Goal: Book appointment/travel/reservation

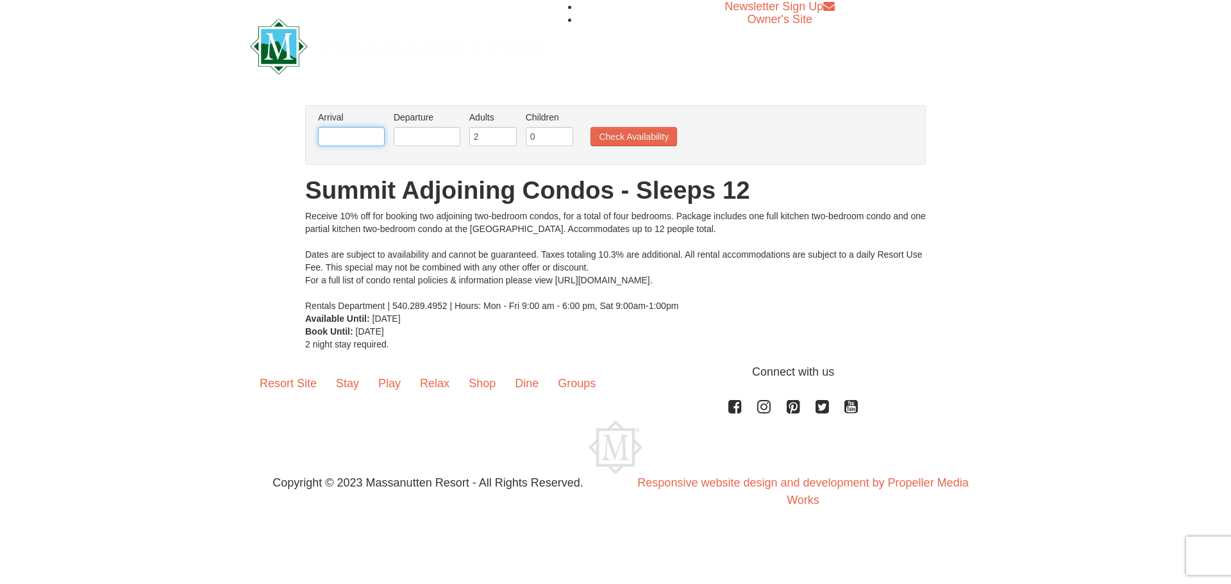
click at [334, 133] on input "text" at bounding box center [351, 136] width 67 height 19
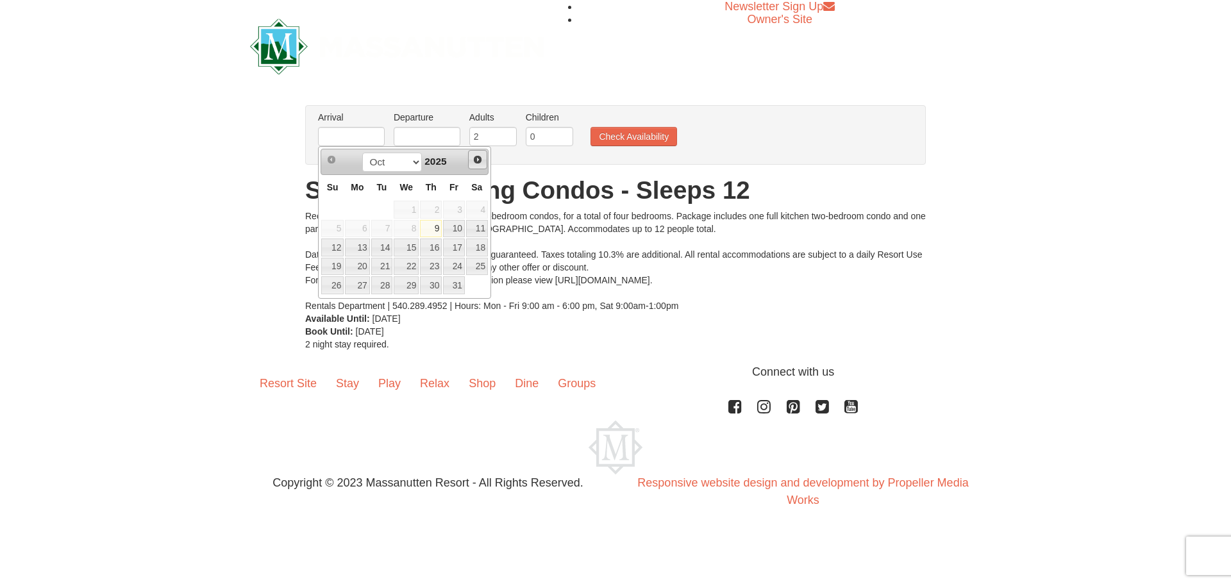
click at [475, 159] on span "Next" at bounding box center [478, 160] width 10 height 10
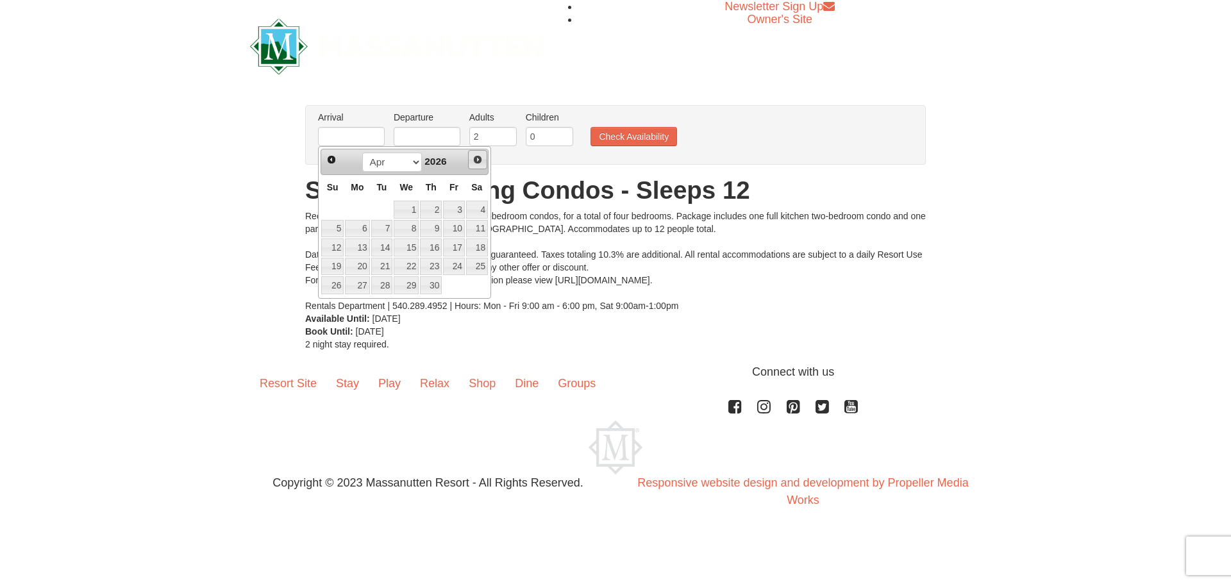
click at [475, 159] on span "Next" at bounding box center [478, 160] width 10 height 10
click at [435, 247] on link "14" at bounding box center [431, 248] width 22 height 18
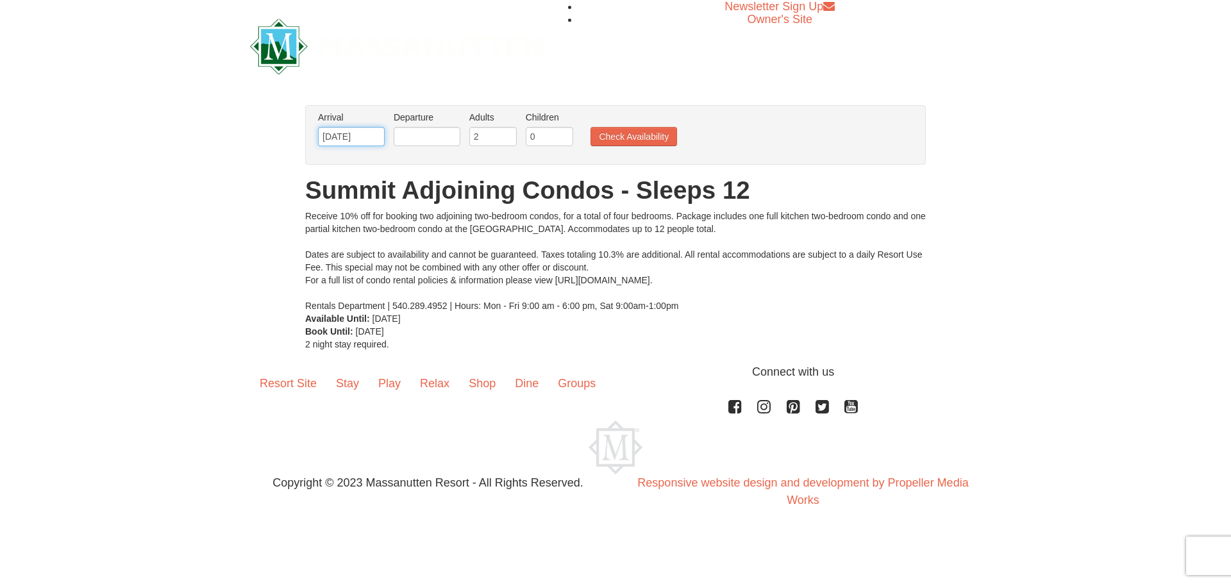
click at [366, 139] on input "[DATE]" at bounding box center [351, 136] width 67 height 19
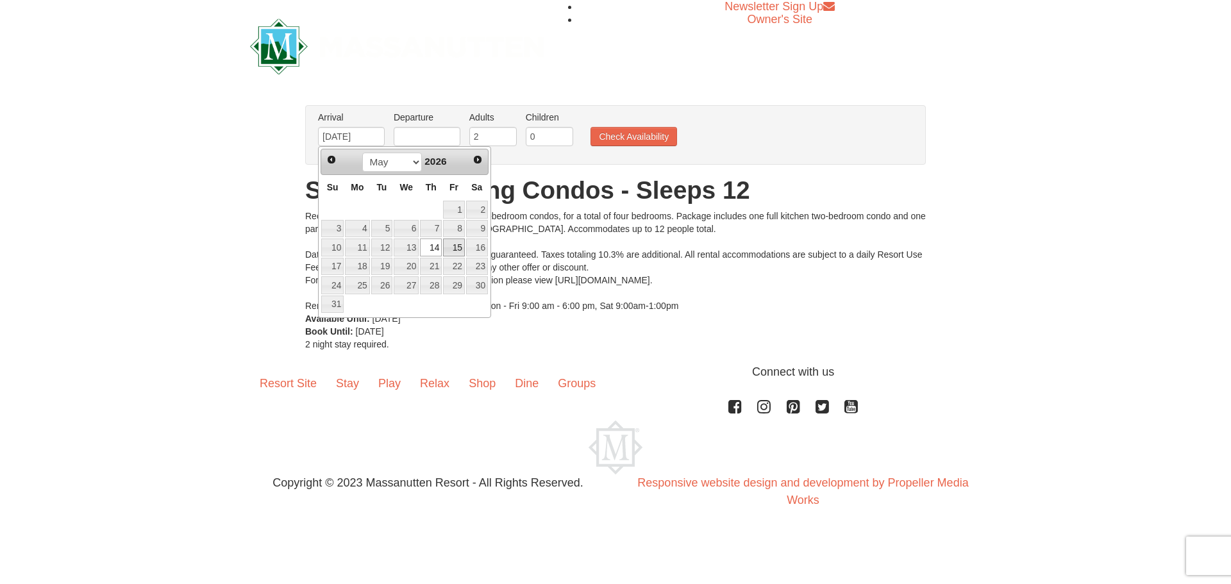
click at [446, 245] on link "15" at bounding box center [454, 248] width 22 height 18
type input "05/15/2026"
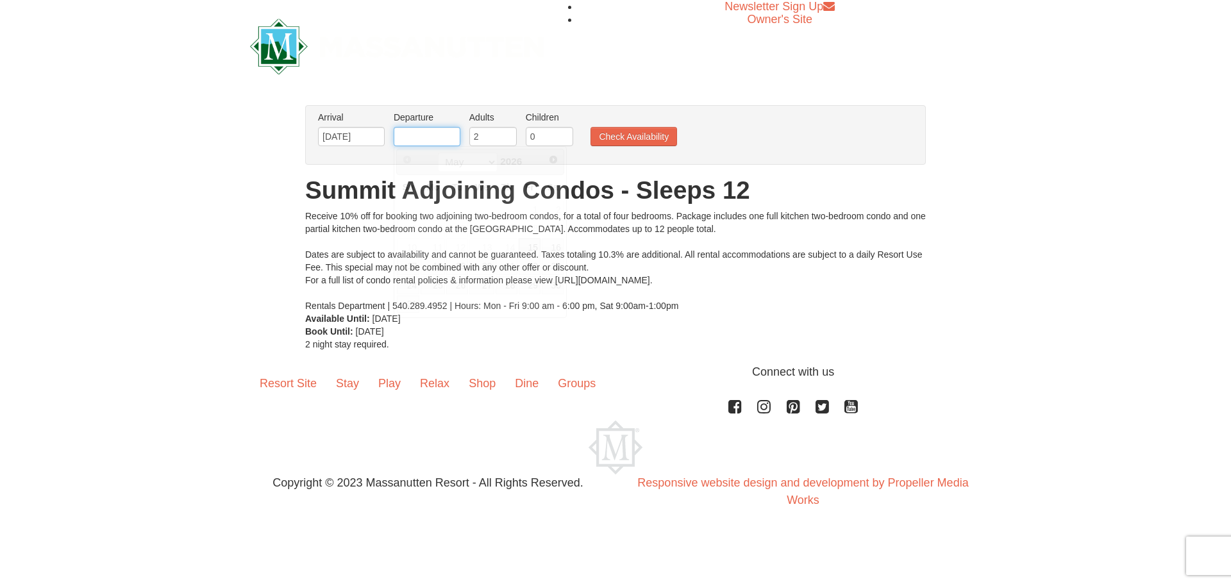
click at [433, 140] on input "text" at bounding box center [427, 136] width 67 height 19
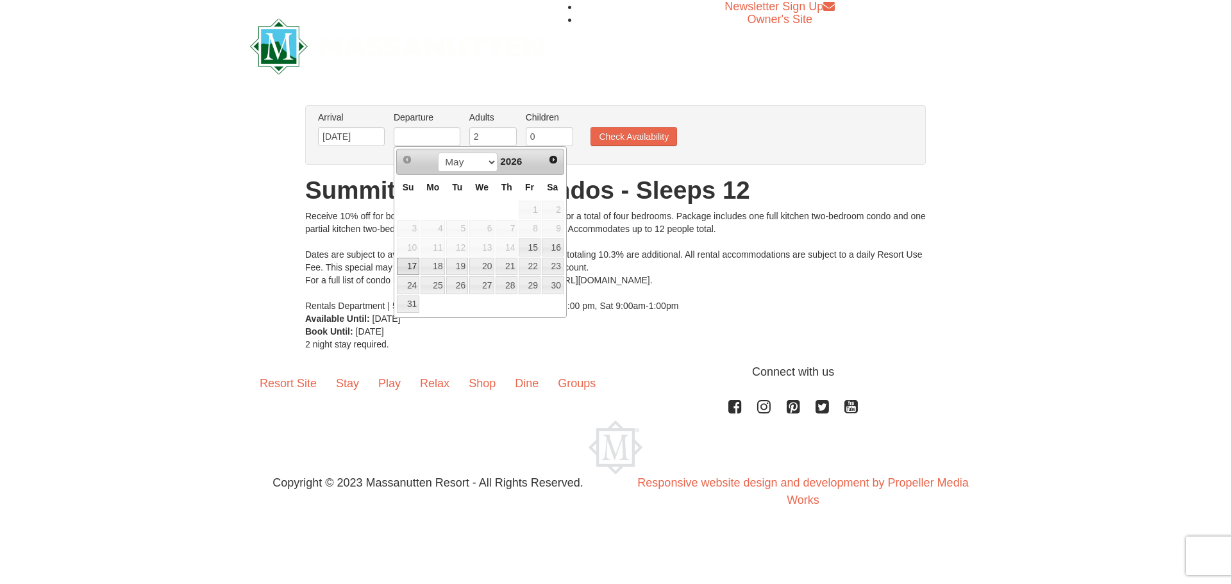
click at [406, 266] on link "17" at bounding box center [408, 267] width 22 height 18
type input "[DATE]"
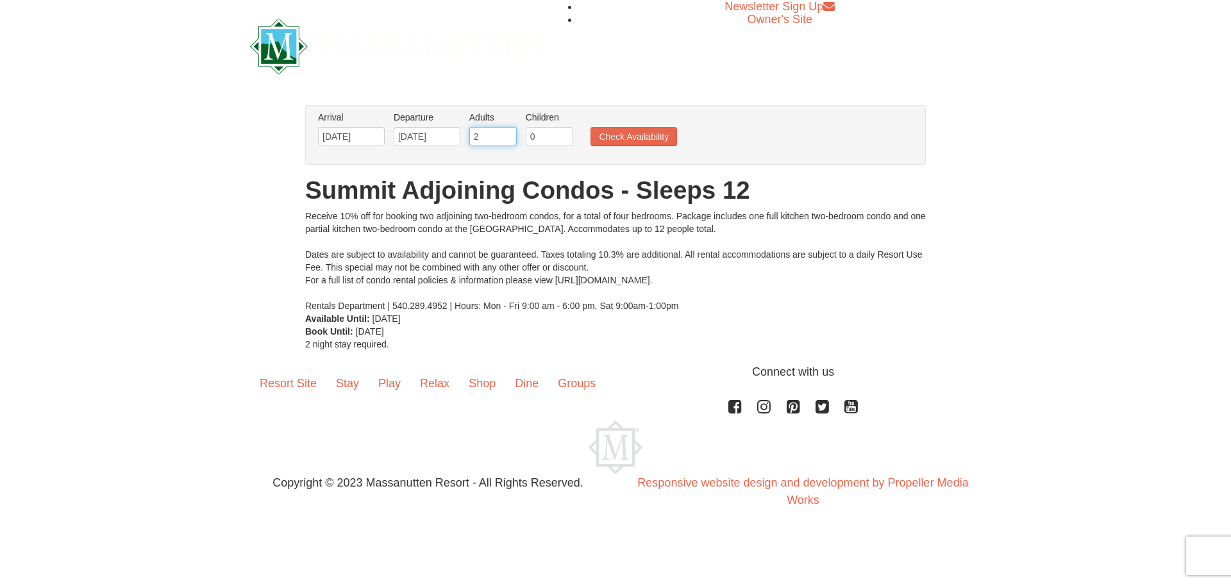
click at [486, 138] on input "2" at bounding box center [492, 136] width 47 height 19
click at [506, 133] on input "1" at bounding box center [492, 136] width 47 height 19
click at [506, 133] on input "2" at bounding box center [492, 136] width 47 height 19
click at [506, 133] on input "3" at bounding box center [492, 136] width 47 height 19
type input "4"
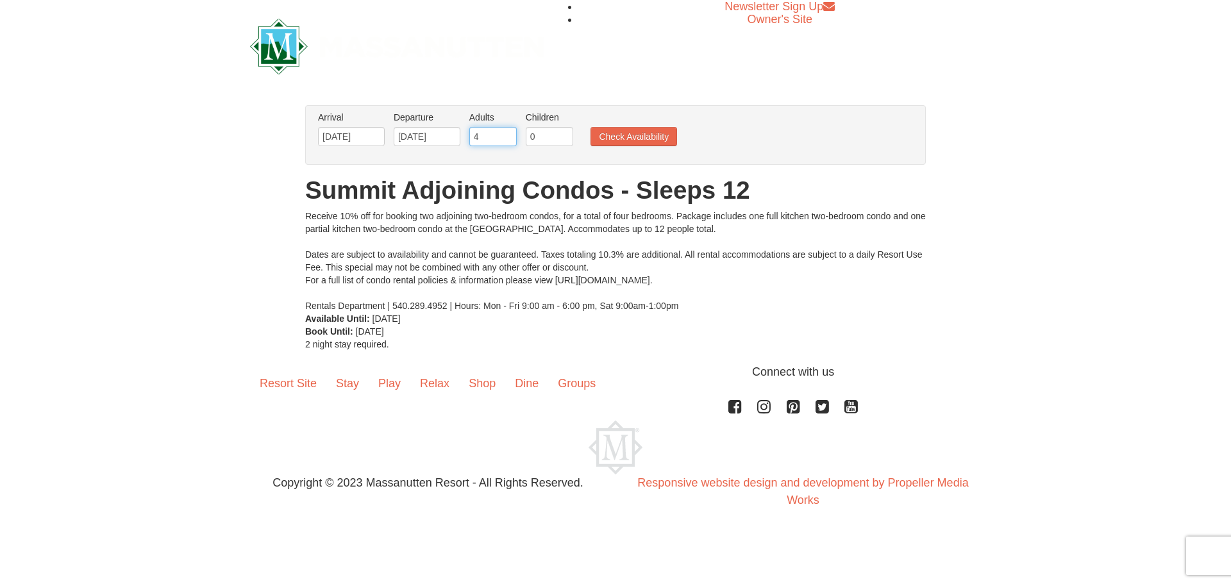
click at [506, 133] on input "4" at bounding box center [492, 136] width 47 height 19
click at [544, 135] on input "0" at bounding box center [549, 136] width 47 height 19
type input "1"
click at [562, 133] on input "1" at bounding box center [549, 136] width 47 height 19
click at [630, 141] on button "Check Availability" at bounding box center [634, 136] width 87 height 19
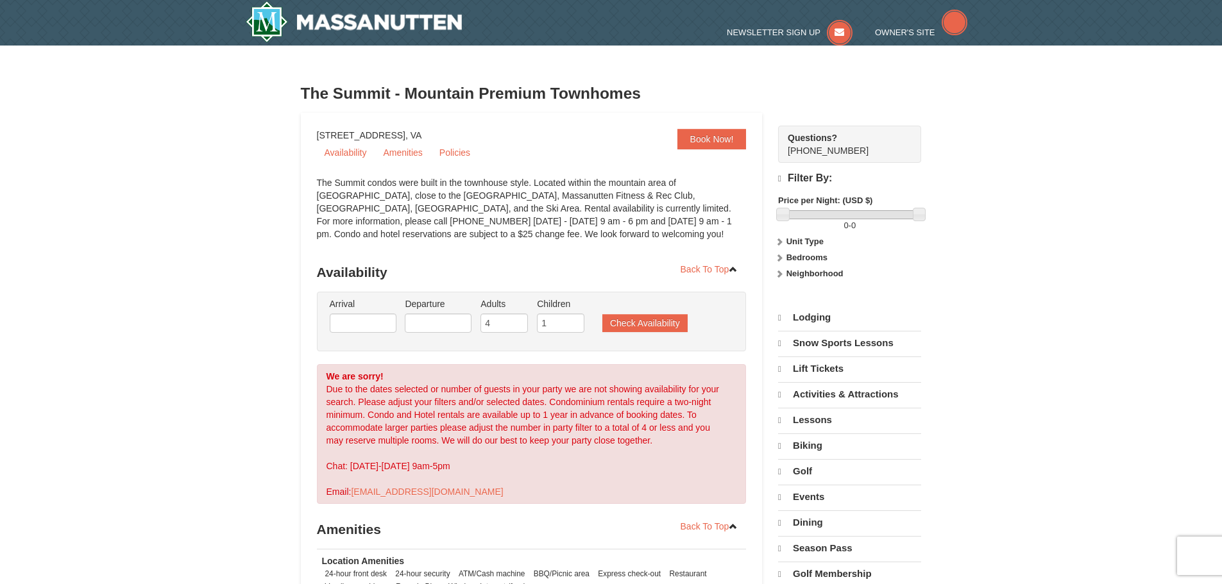
select select "10"
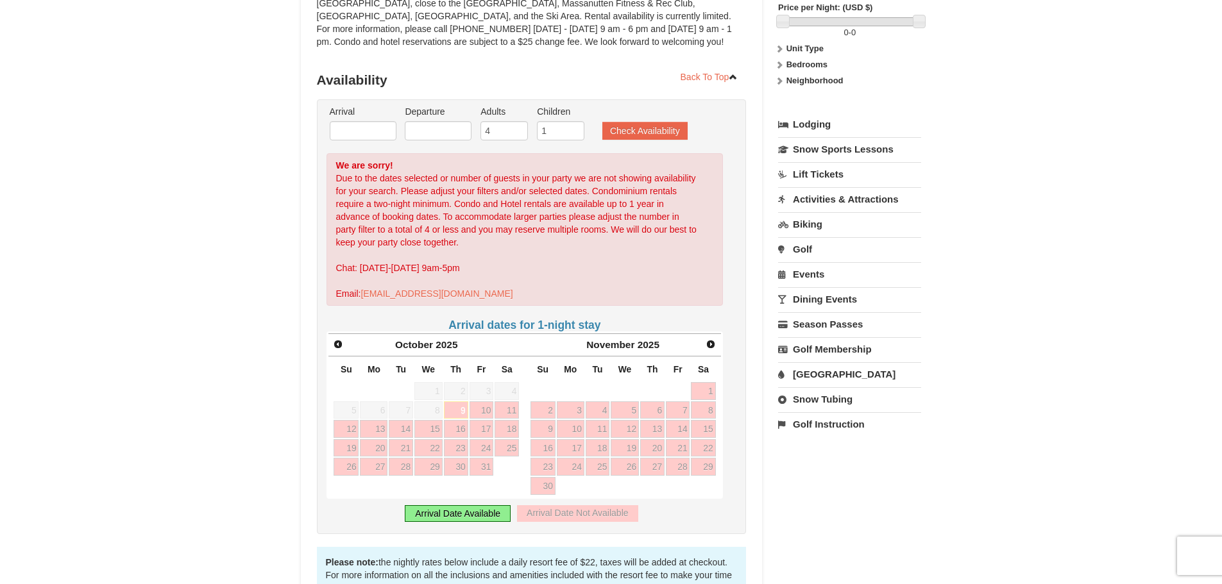
scroll to position [192, 0]
click at [337, 345] on span "Prev" at bounding box center [338, 344] width 10 height 10
click at [710, 344] on span "Next" at bounding box center [711, 344] width 10 height 10
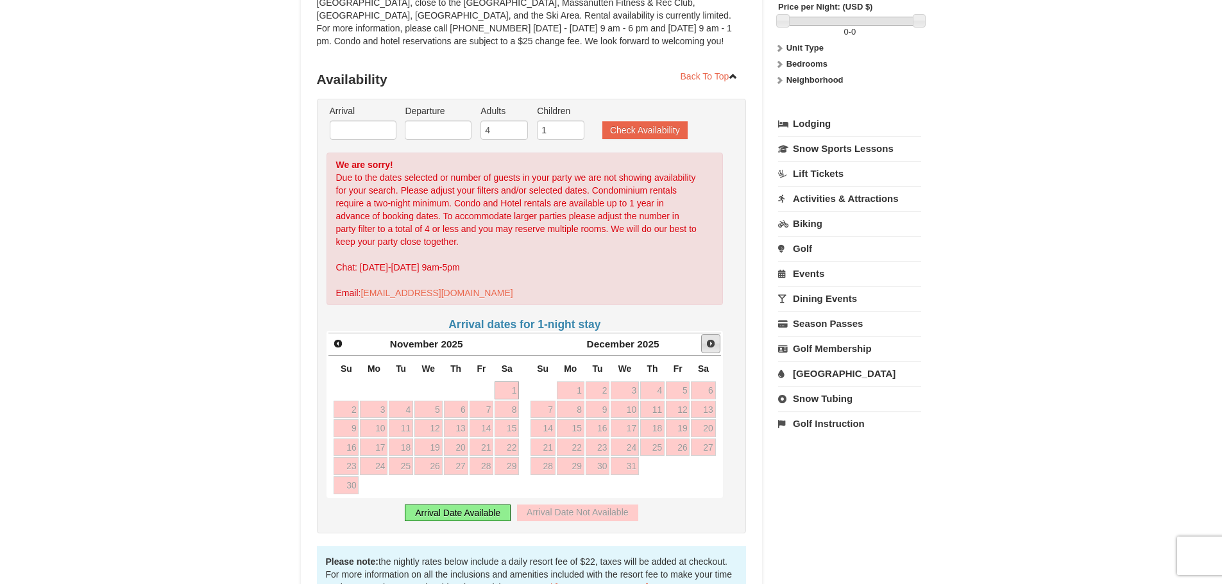
click at [710, 344] on span "Next" at bounding box center [711, 344] width 10 height 10
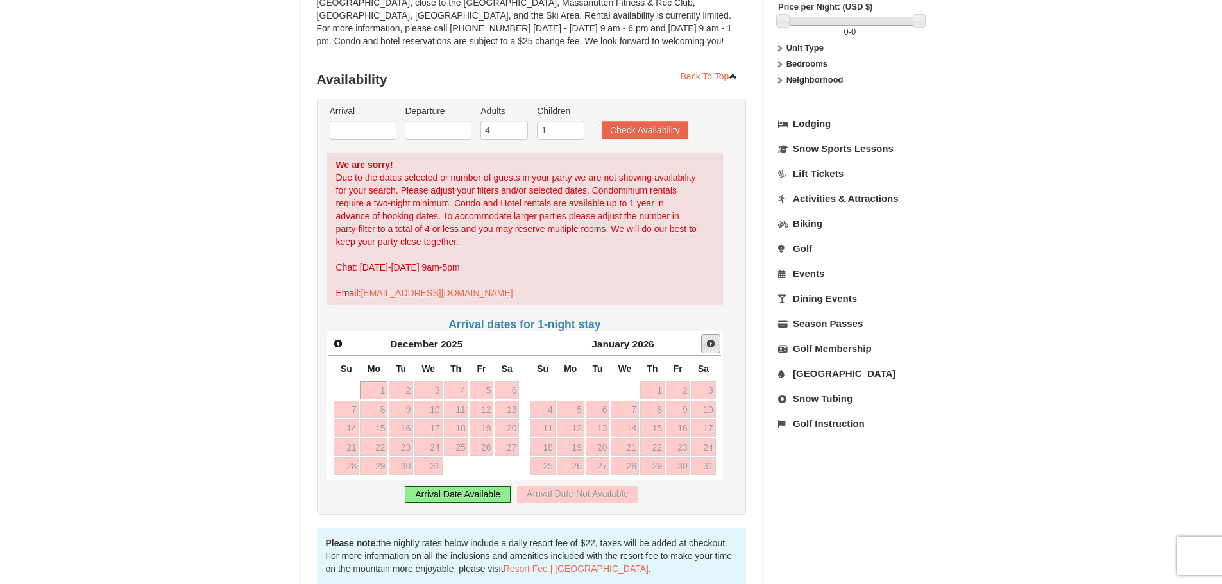
click at [710, 344] on span "Next" at bounding box center [711, 344] width 10 height 10
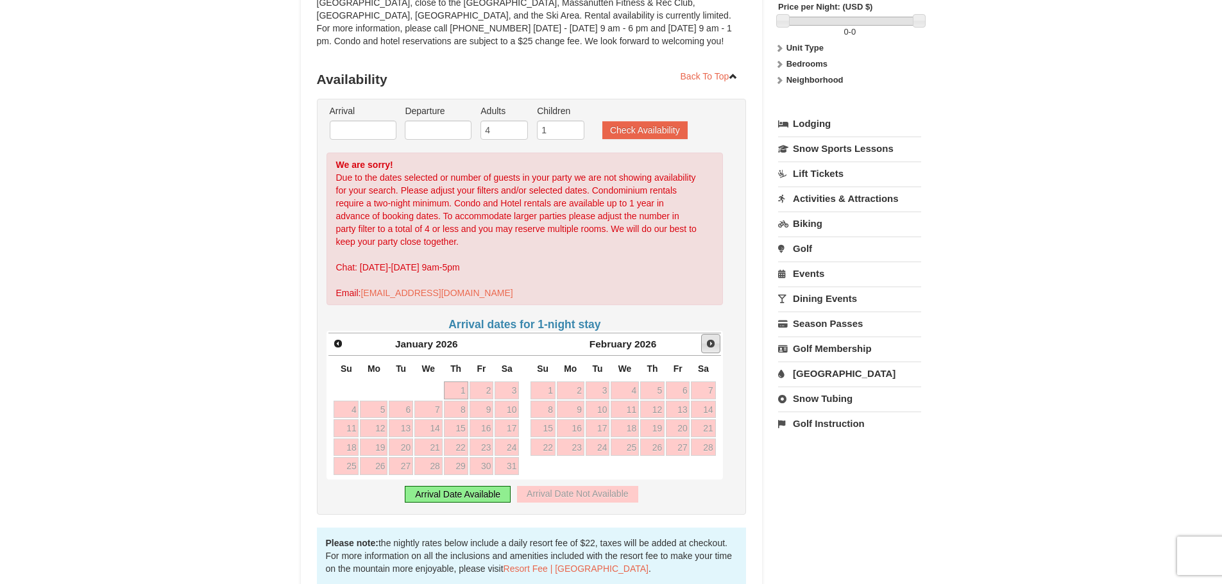
click at [710, 344] on span "Next" at bounding box center [711, 344] width 10 height 10
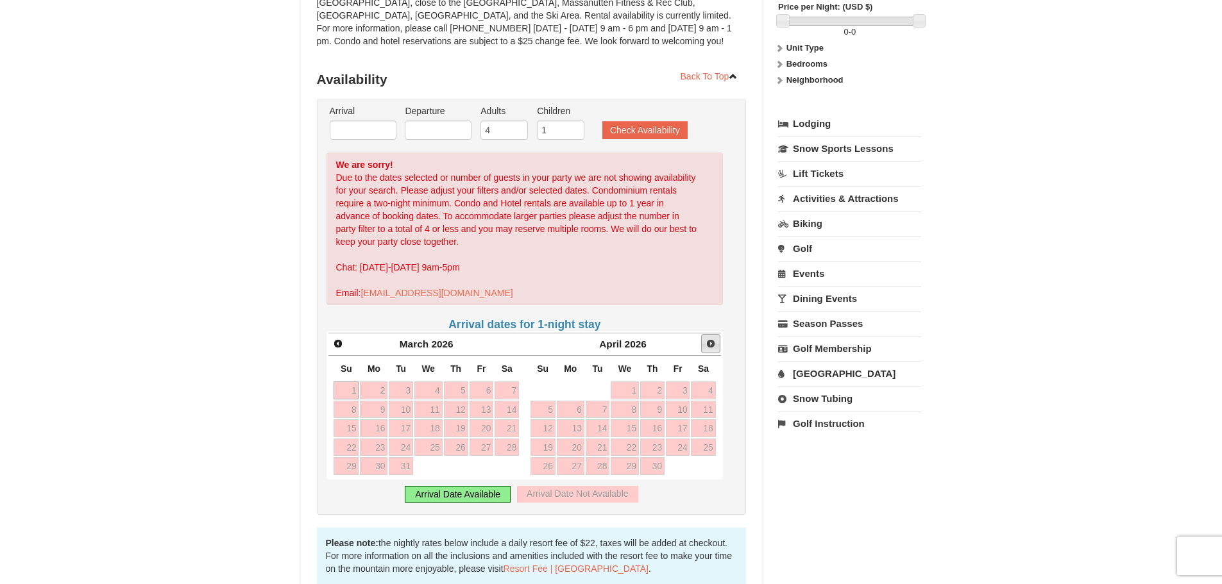
click at [710, 344] on span "Next" at bounding box center [711, 344] width 10 height 10
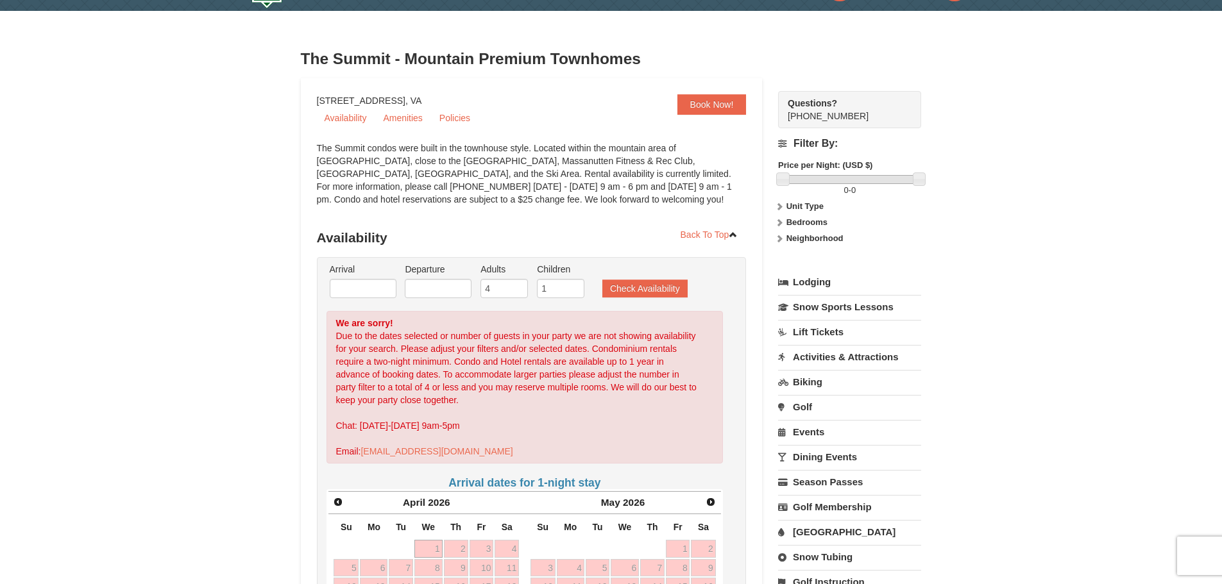
scroll to position [64, 0]
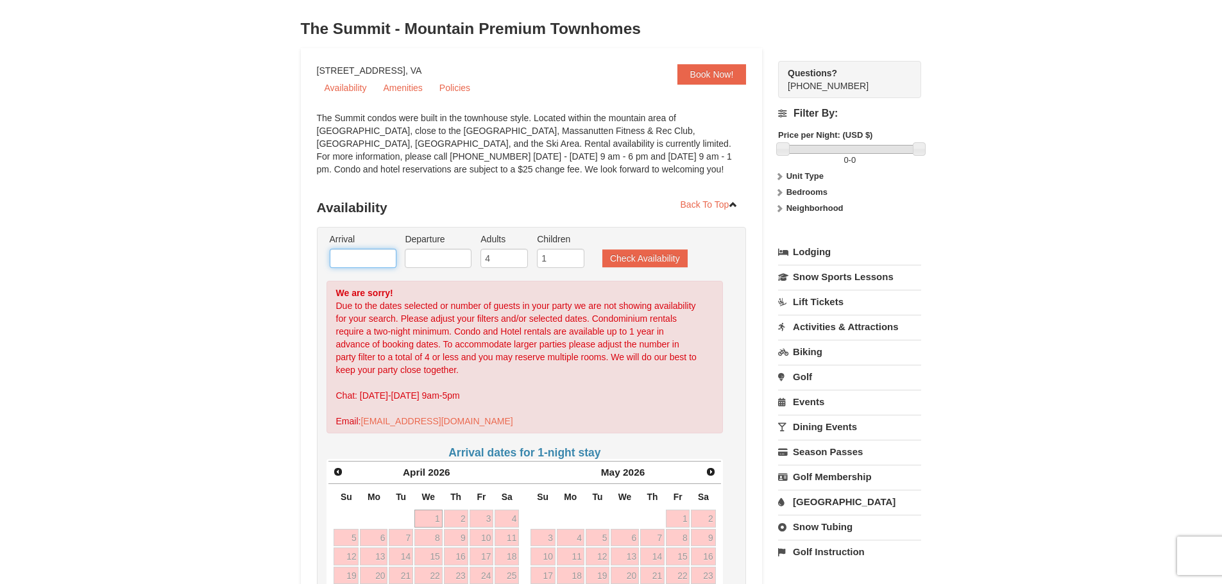
click at [362, 256] on input "text" at bounding box center [363, 258] width 67 height 19
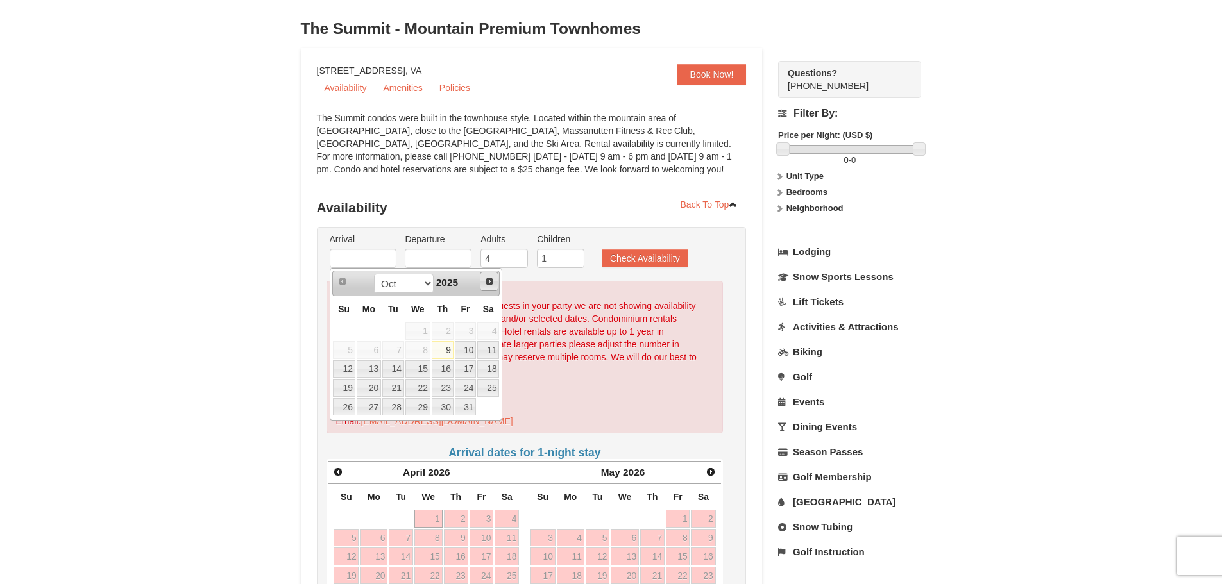
click at [488, 282] on span "Next" at bounding box center [489, 281] width 10 height 10
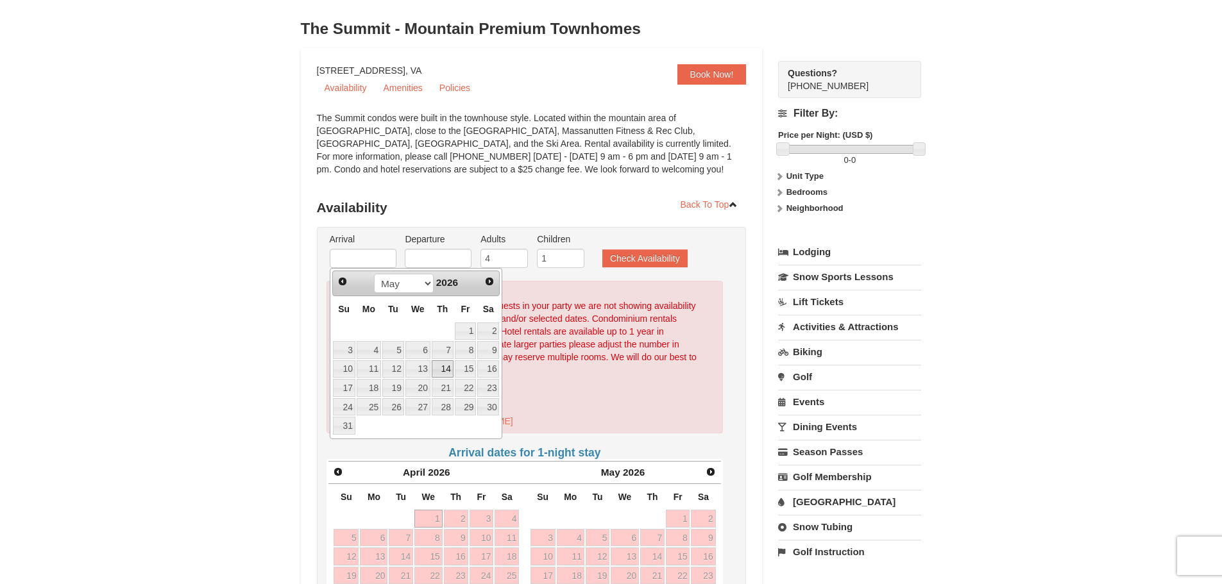
click at [447, 366] on link "14" at bounding box center [443, 369] width 22 height 18
type input "[DATE]"
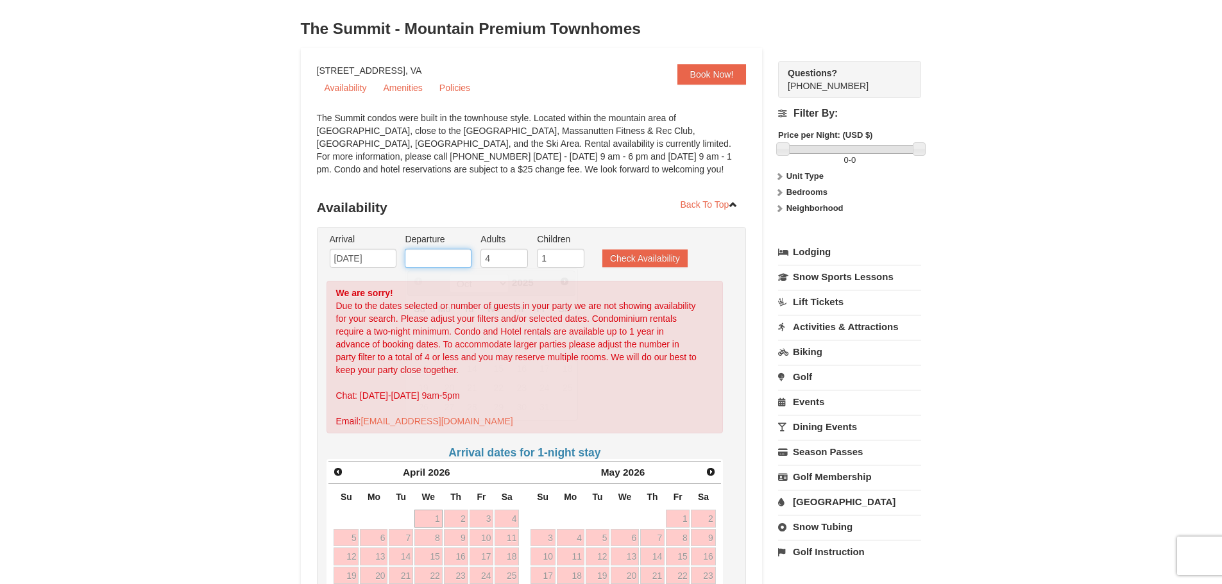
click at [446, 256] on input "text" at bounding box center [438, 258] width 67 height 19
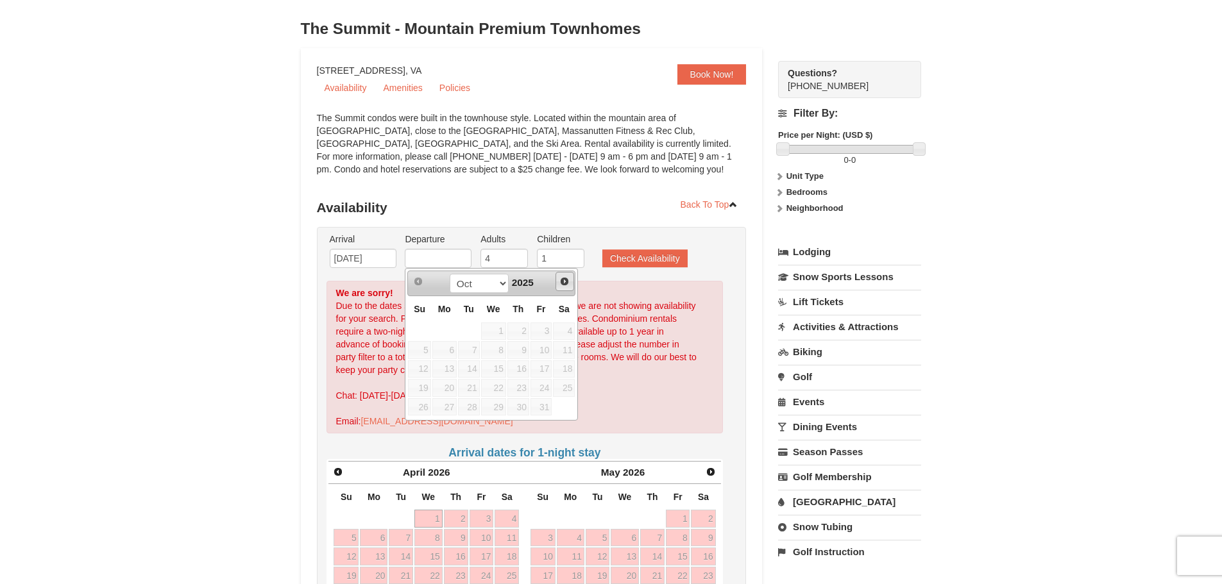
click at [567, 281] on span "Next" at bounding box center [564, 281] width 10 height 10
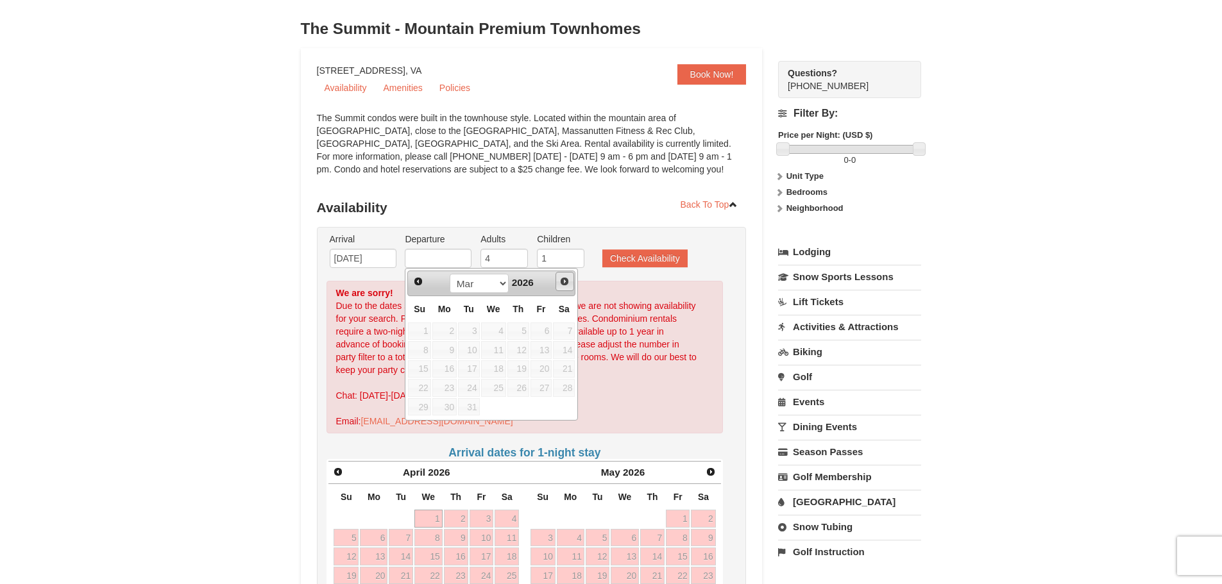
click at [567, 281] on span "Next" at bounding box center [564, 281] width 10 height 10
click at [424, 385] on link "17" at bounding box center [419, 388] width 22 height 18
type input "[DATE]"
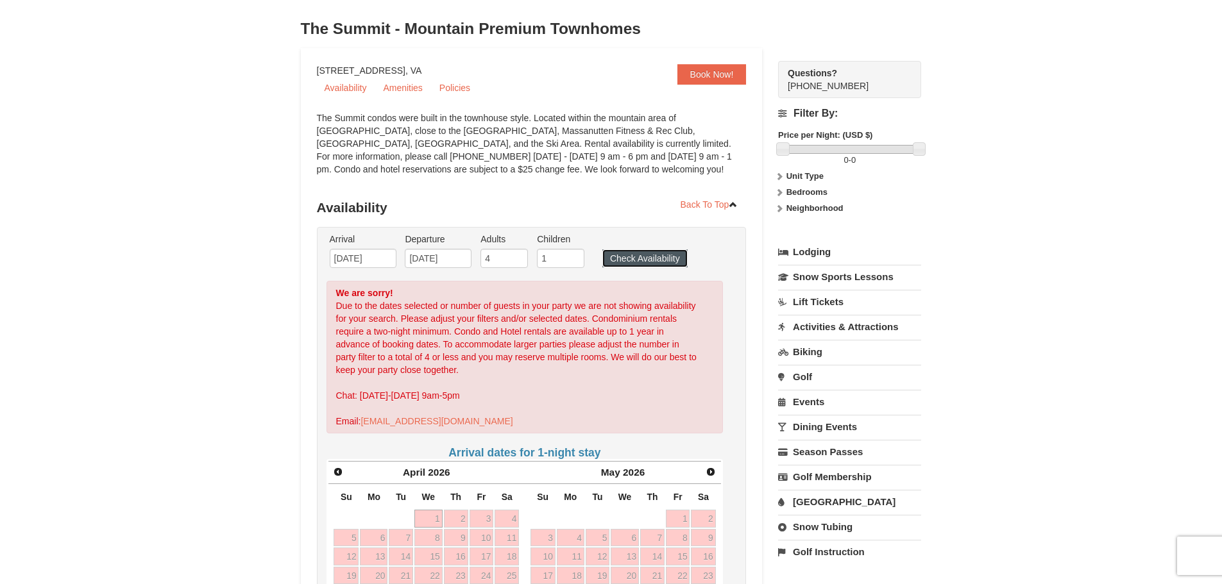
click at [623, 262] on button "Check Availability" at bounding box center [644, 258] width 85 height 18
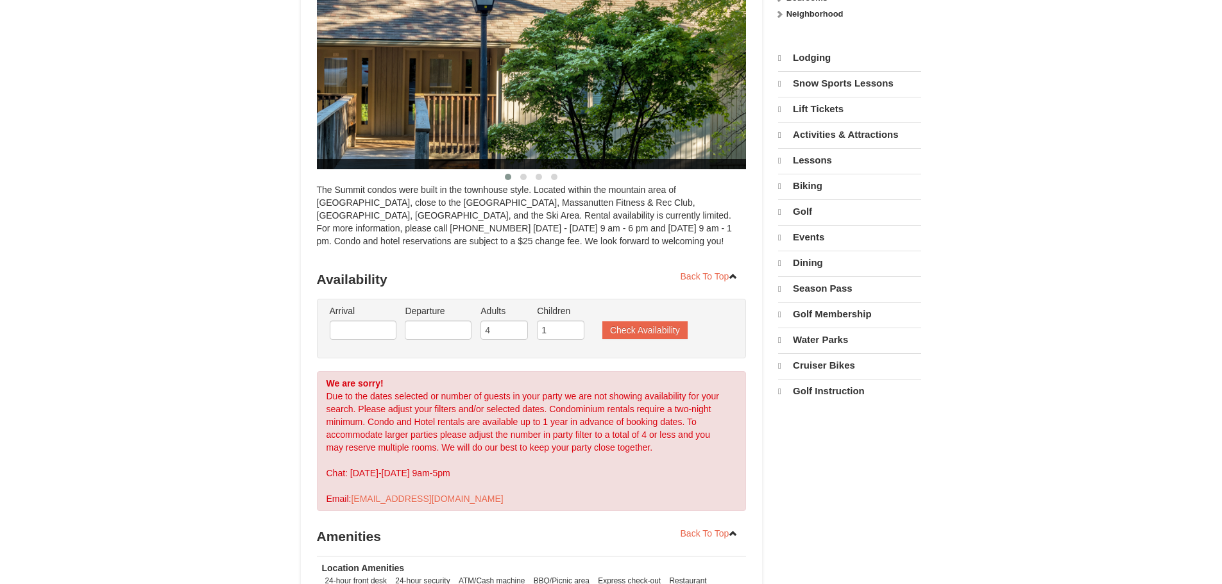
select select "10"
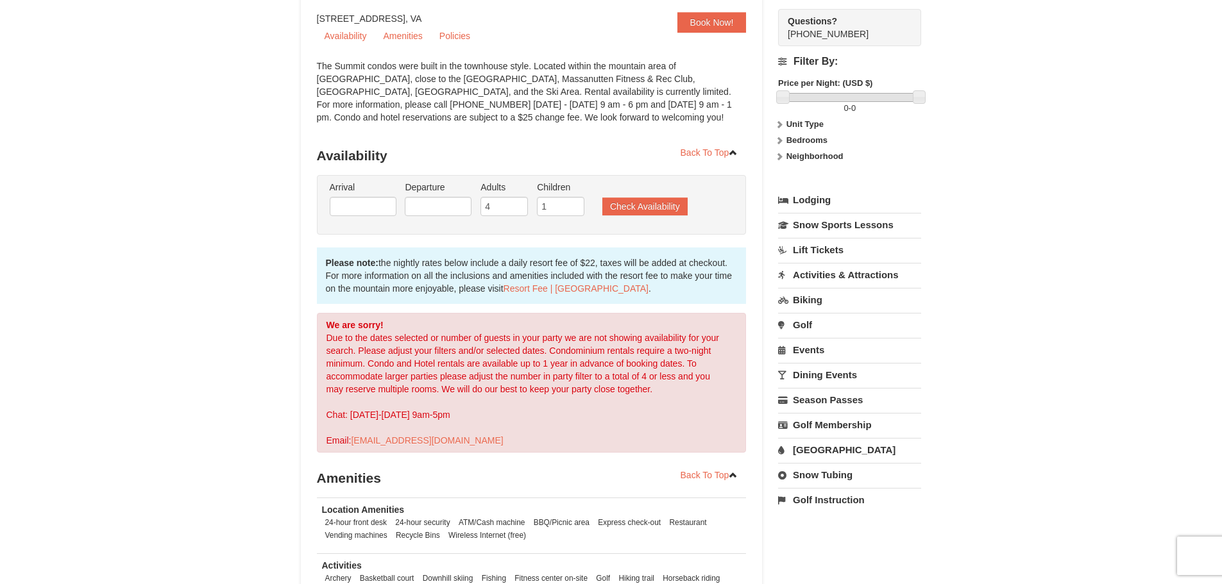
scroll to position [67, 0]
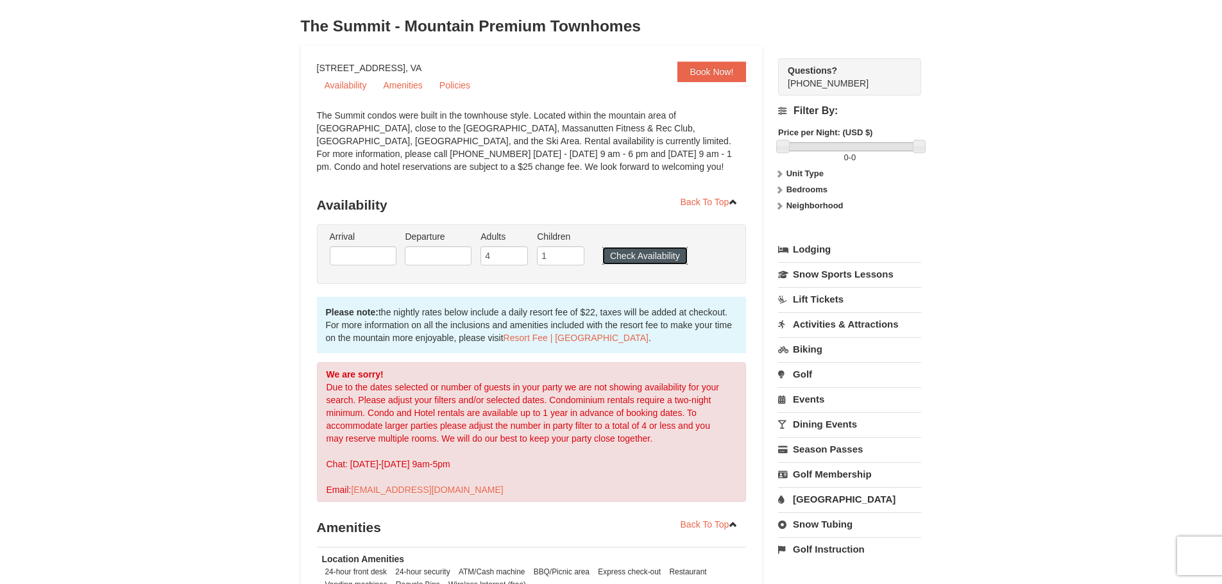
click at [645, 257] on button "Check Availability" at bounding box center [644, 256] width 85 height 18
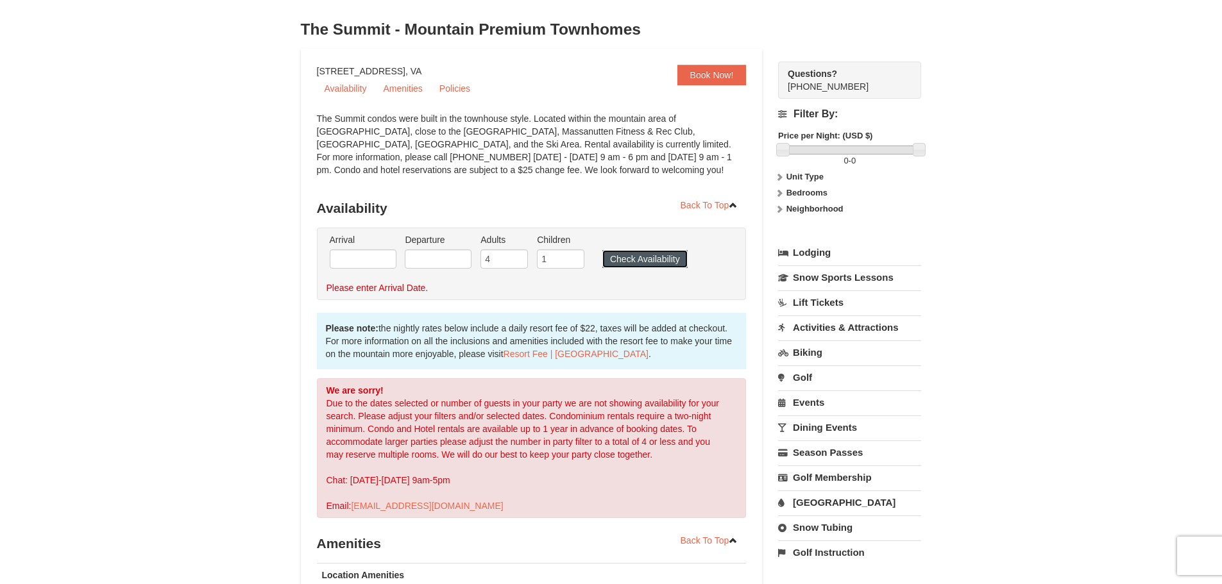
scroll to position [0, 0]
